Goal: Information Seeking & Learning: Learn about a topic

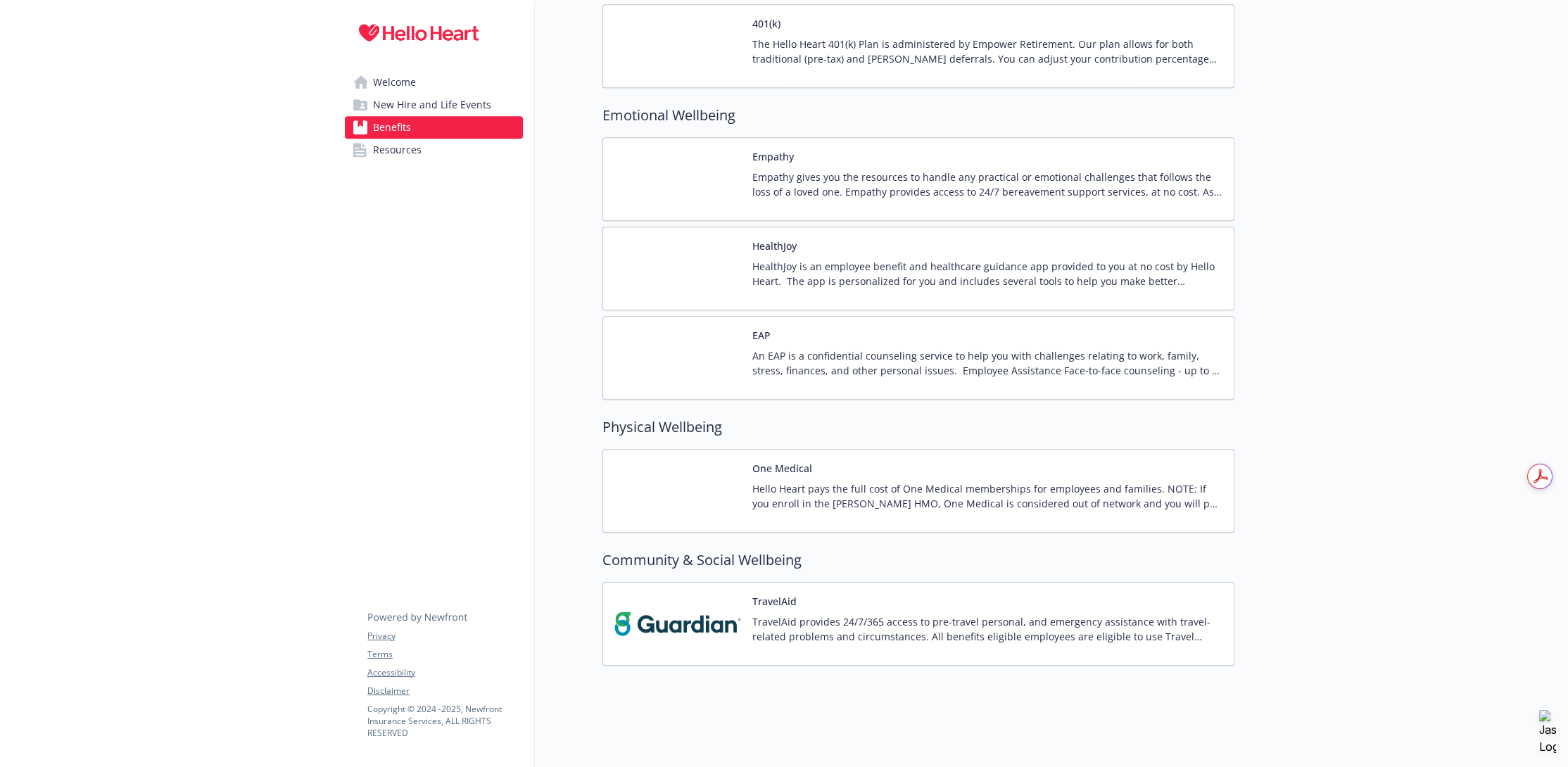
scroll to position [1982, 0]
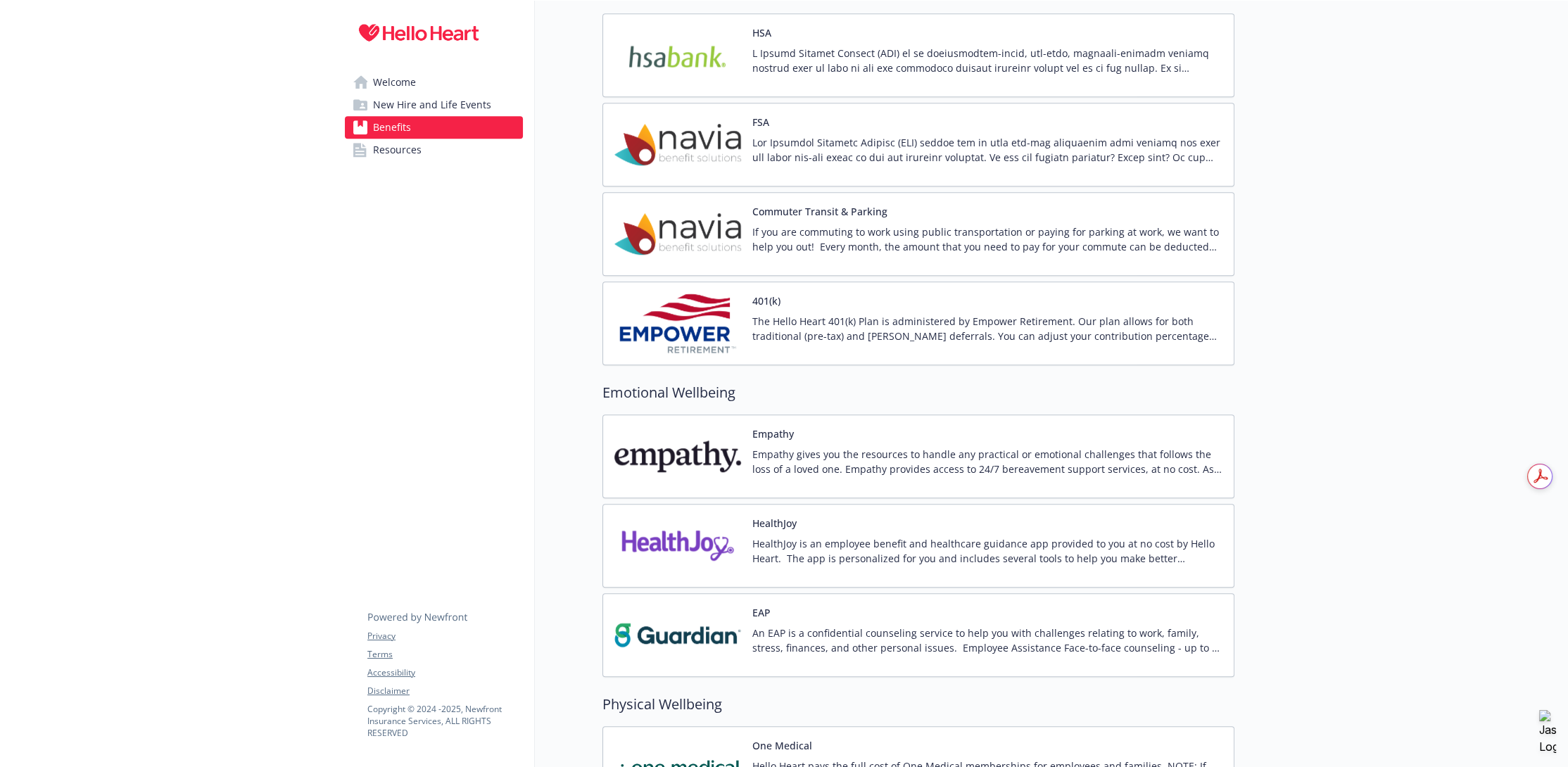
click at [449, 111] on span "New Hire and Life Events" at bounding box center [432, 105] width 118 height 22
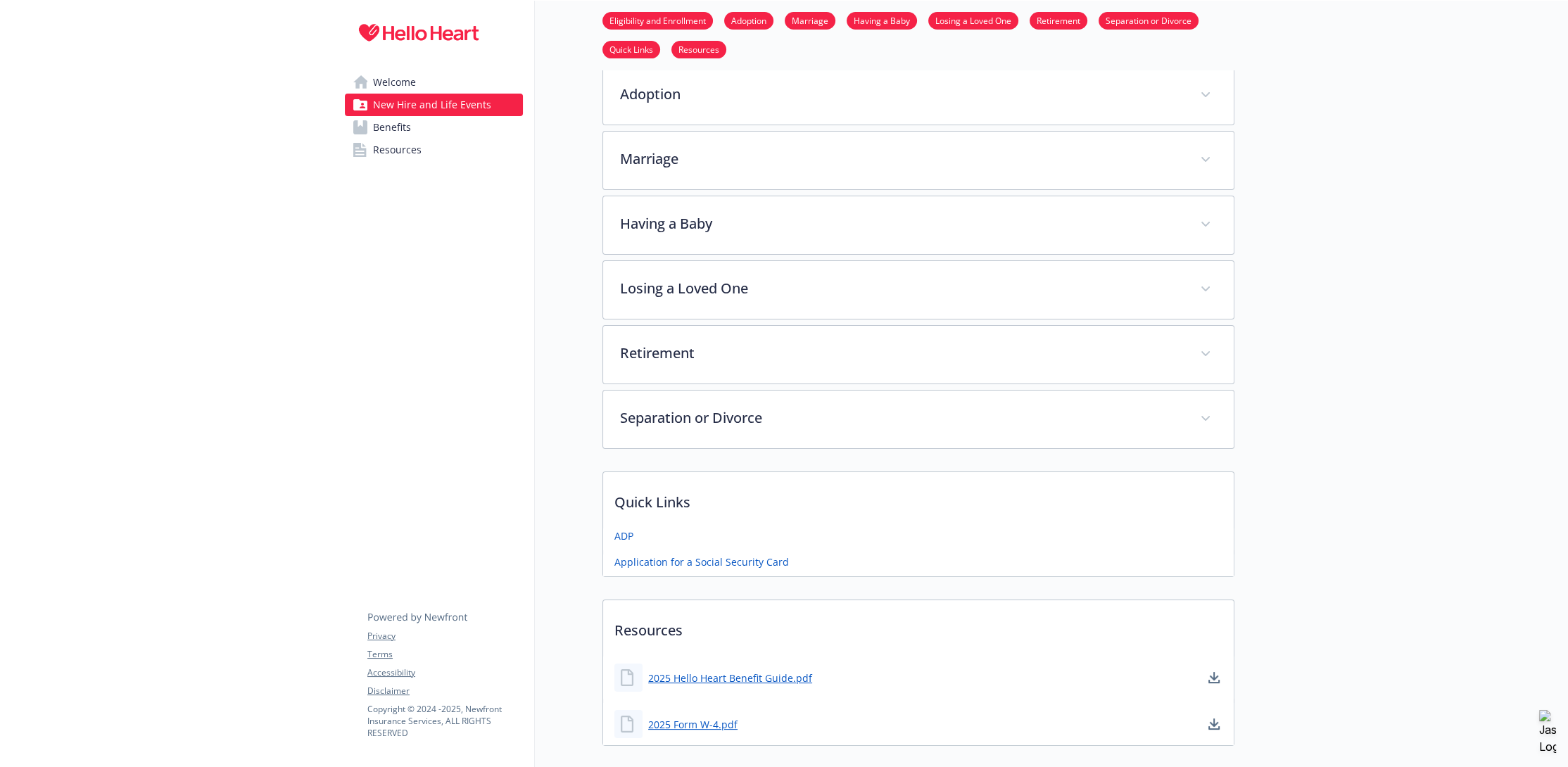
scroll to position [387, 0]
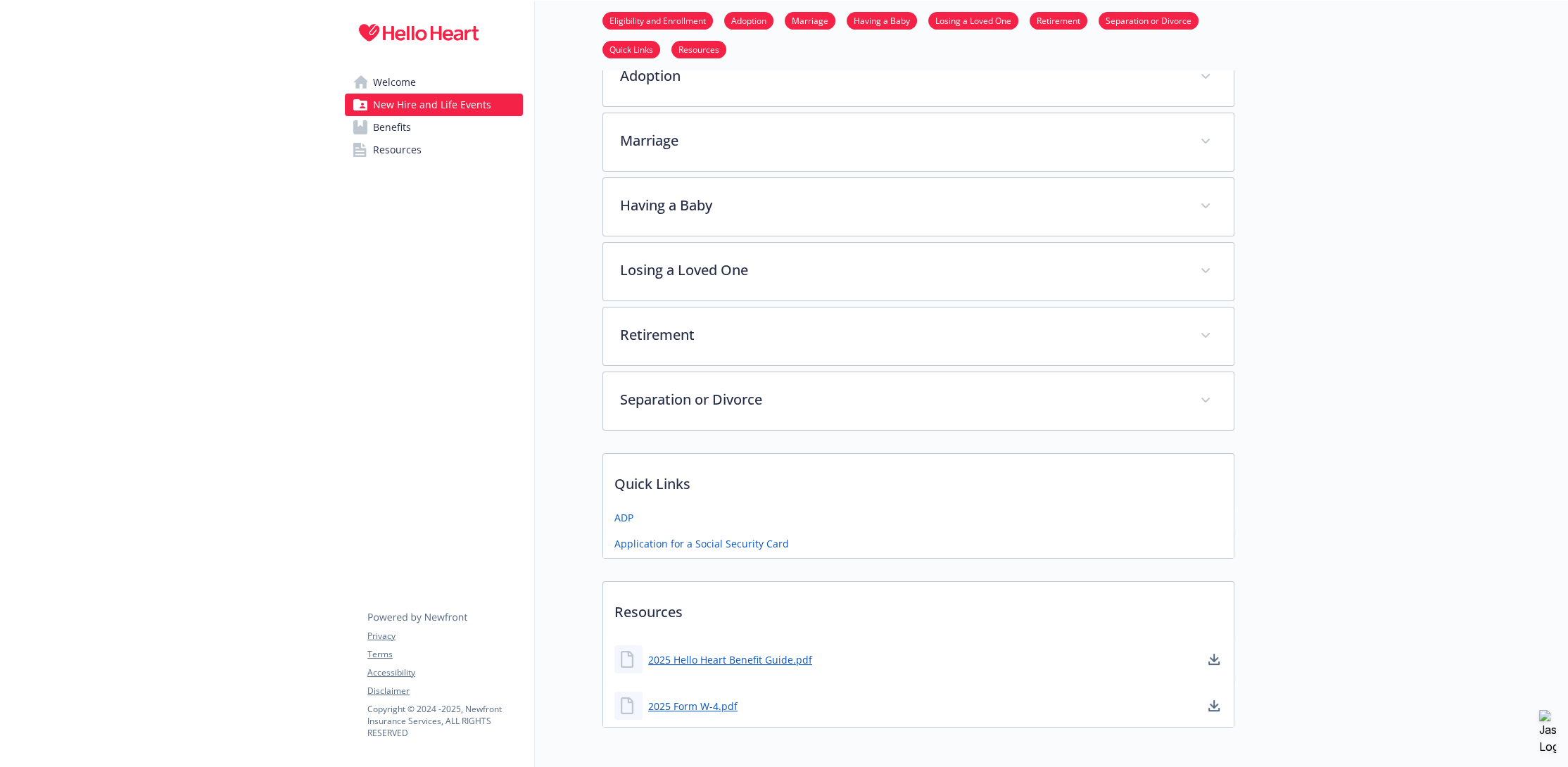
click at [401, 75] on span "Welcome" at bounding box center [395, 82] width 43 height 22
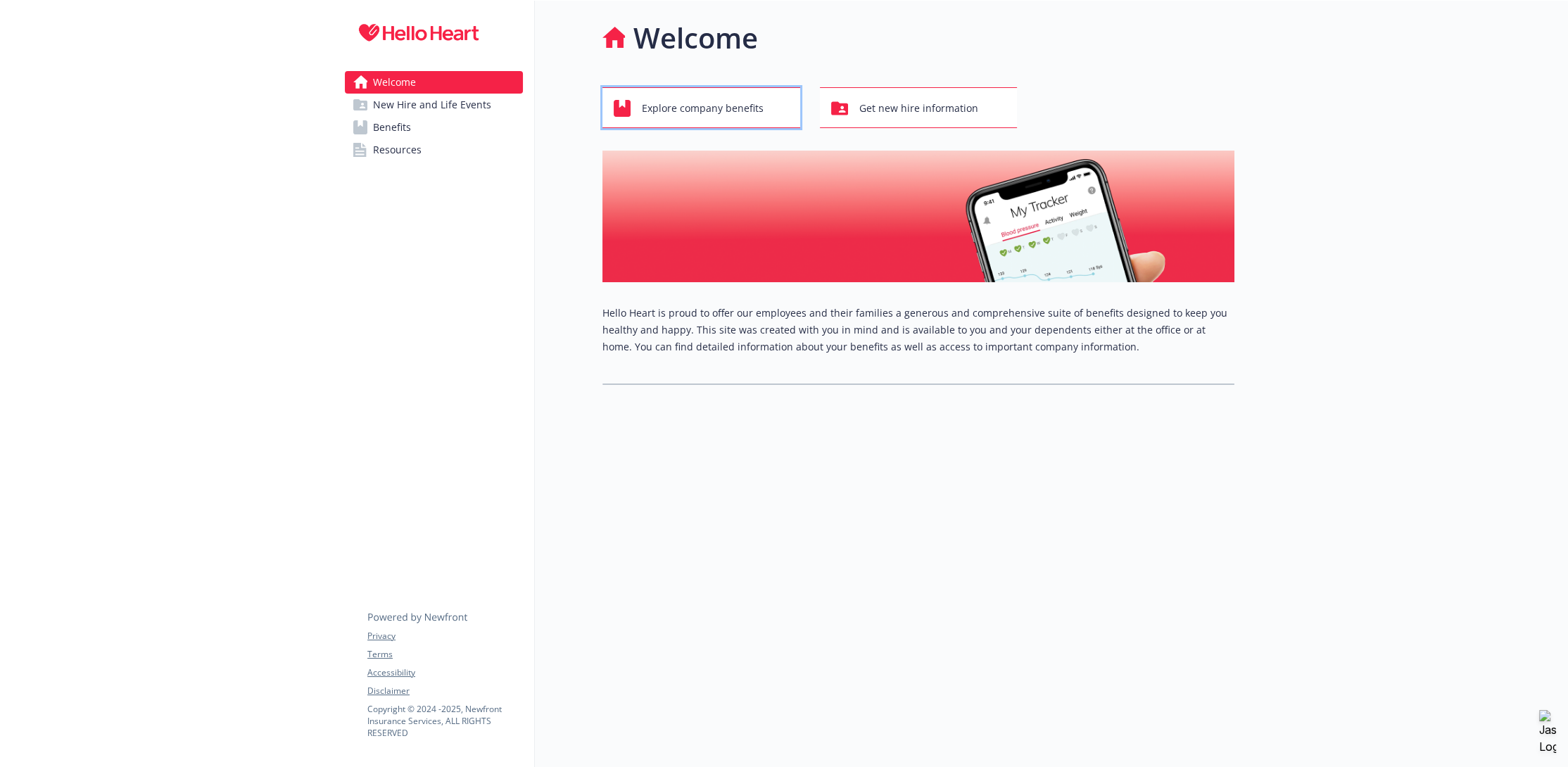
click at [639, 102] on div "Explore company benefits" at bounding box center [703, 108] width 180 height 27
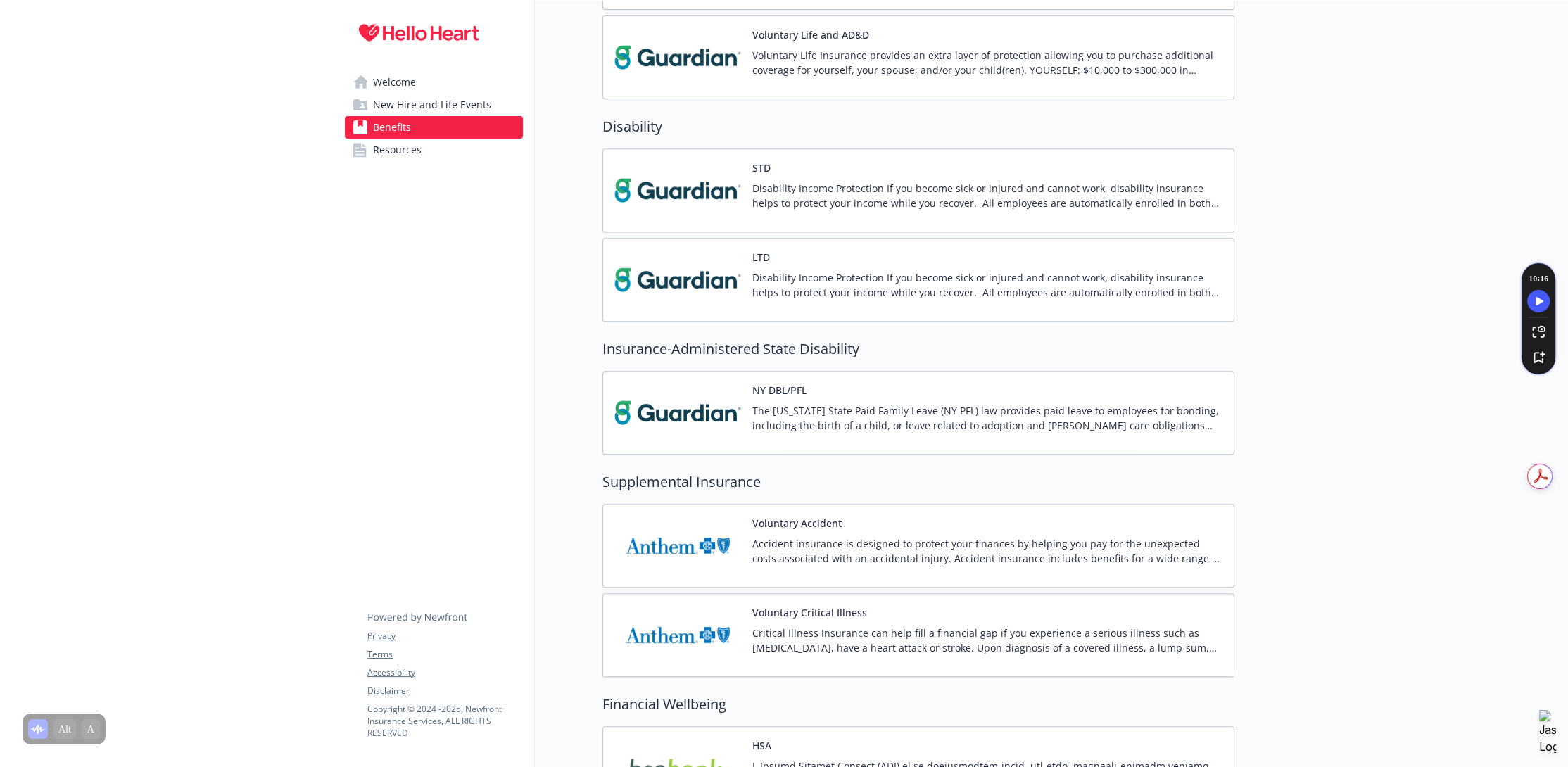
scroll to position [715, 0]
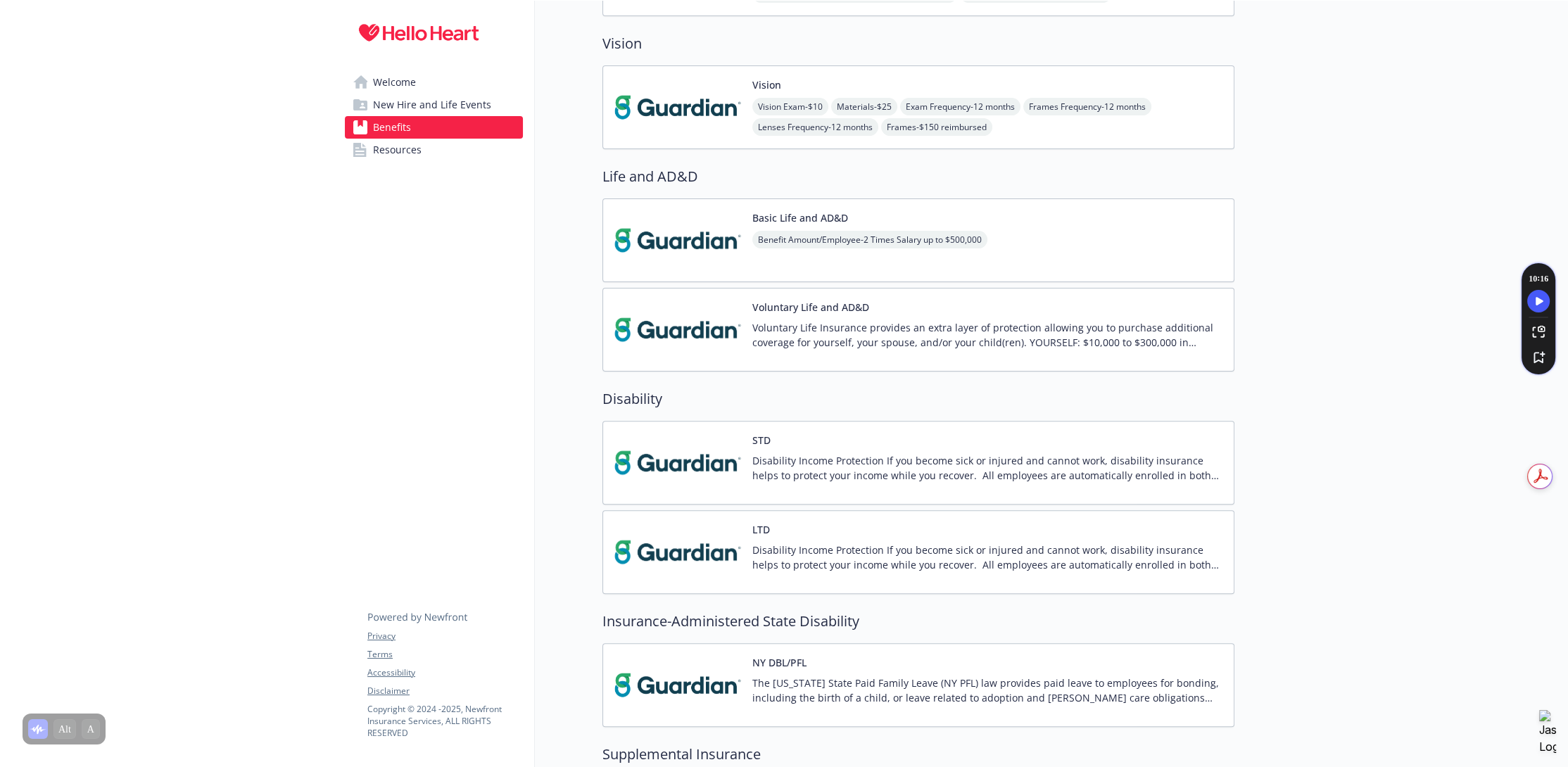
click at [396, 144] on span "Resources" at bounding box center [397, 150] width 48 height 22
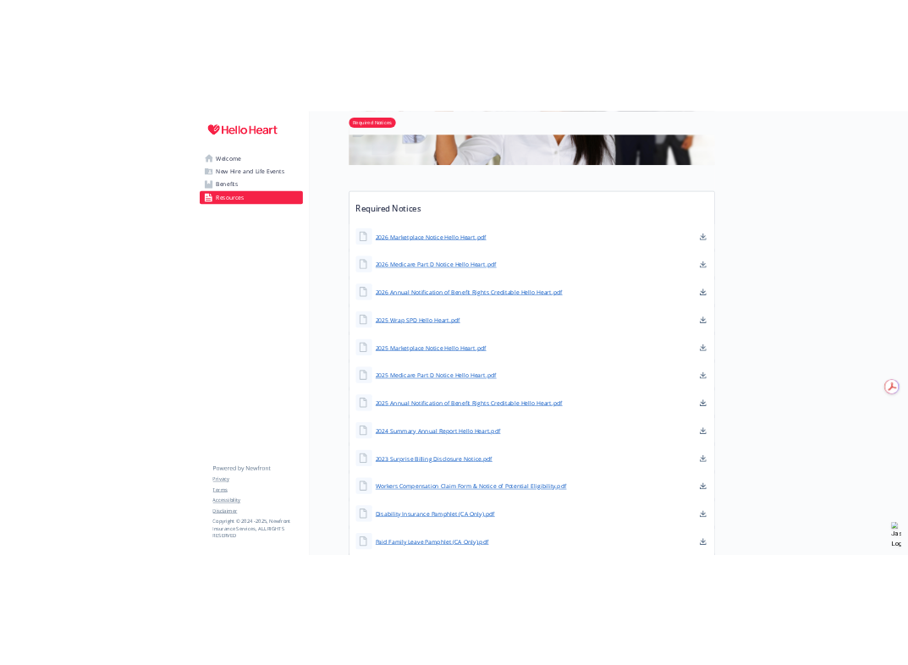
scroll to position [636, 0]
